Goal: Information Seeking & Learning: Learn about a topic

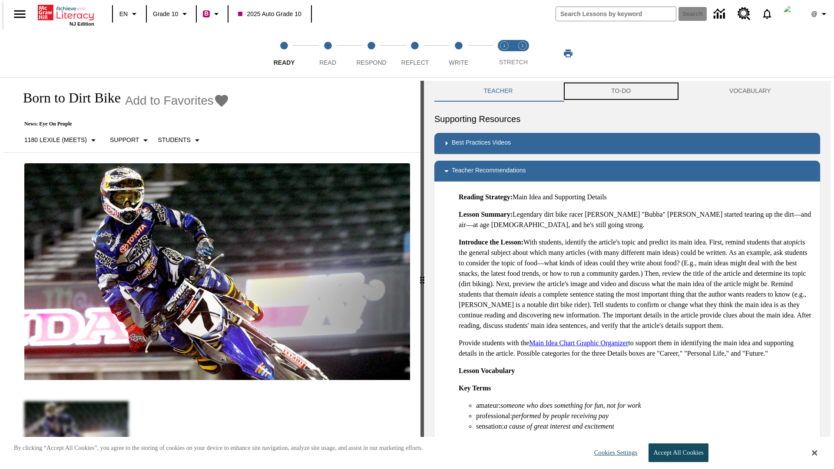
click at [621, 91] on button "TO-DO" at bounding box center [621, 91] width 118 height 21
